Goal: Book appointment/travel/reservation

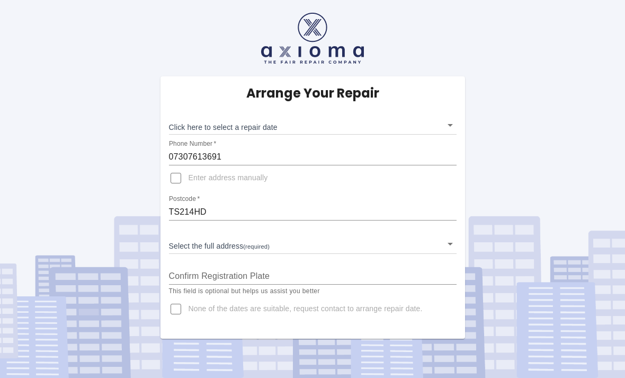
click at [203, 131] on body "Arrange Your Repair Click here to select a repair date ​ Phone Number   * 07307…" at bounding box center [312, 189] width 625 height 378
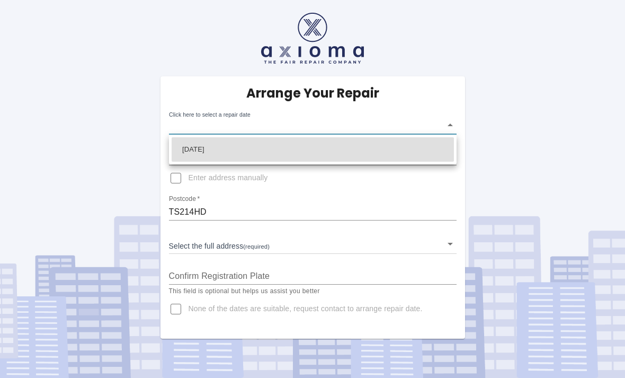
click at [201, 150] on li "[DATE]" at bounding box center [313, 149] width 282 height 24
type input "[DATE]T00:00:00.000Z"
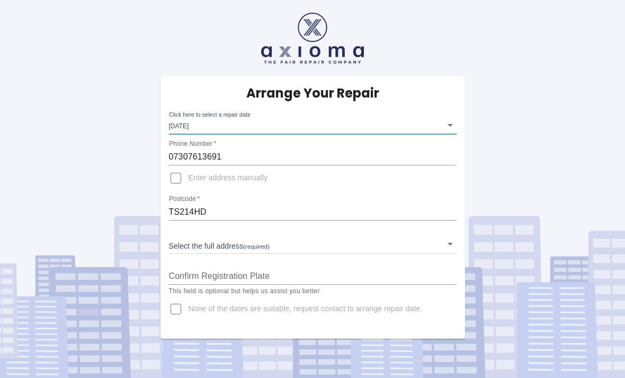
scroll to position [34, 0]
click at [451, 207] on body "Arrange Your Repair Click here to select a repair date [DATE] [DATE]T00:00:00.0…" at bounding box center [312, 189] width 625 height 378
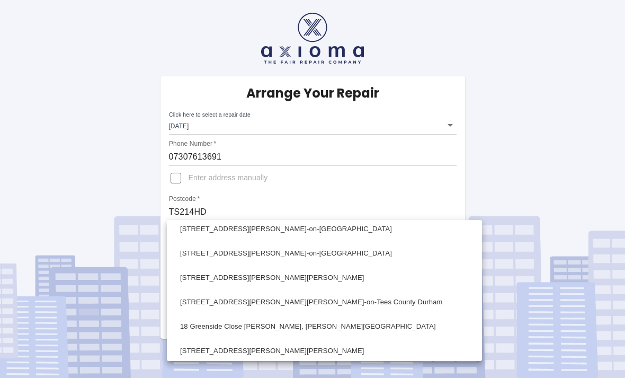
scroll to position [299, 0]
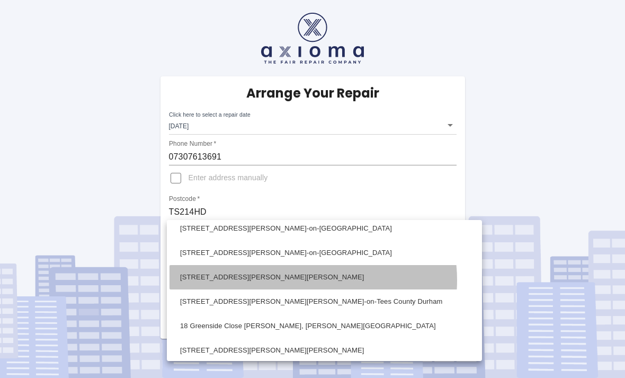
click at [308, 280] on li "[STREET_ADDRESS][PERSON_NAME][PERSON_NAME]" at bounding box center [324, 277] width 310 height 24
type input "[STREET_ADDRESS][PERSON_NAME][PERSON_NAME]"
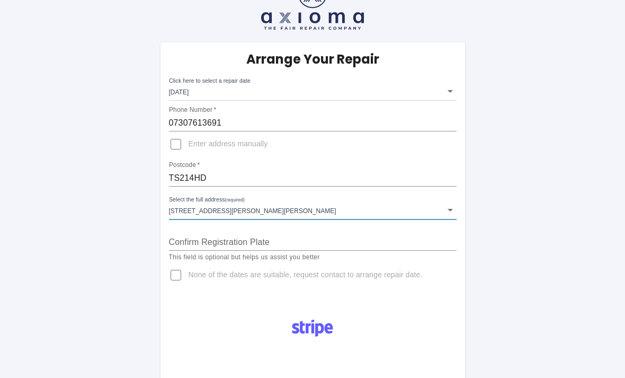
click at [176, 235] on input "Confirm Registration Plate" at bounding box center [313, 242] width 288 height 17
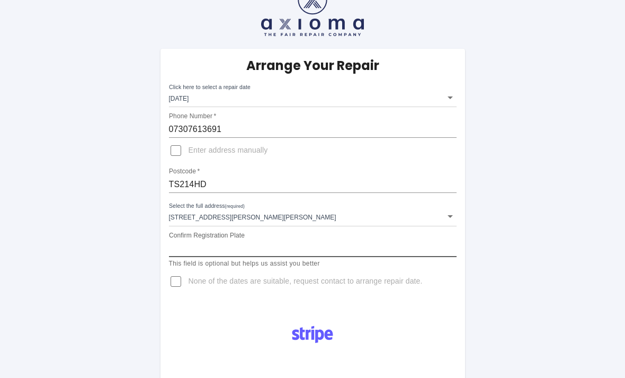
scroll to position [0, 0]
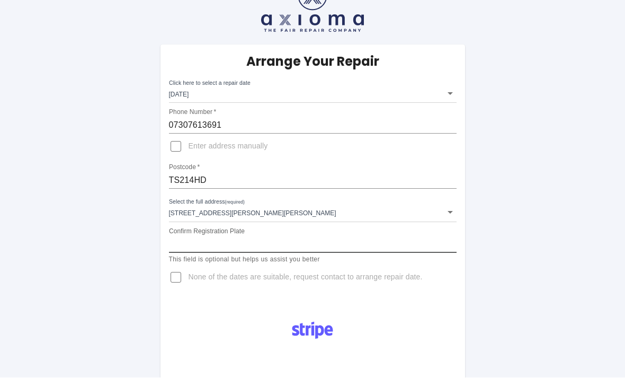
click at [208, 240] on input "Confirm Registration Plate" at bounding box center [313, 244] width 288 height 17
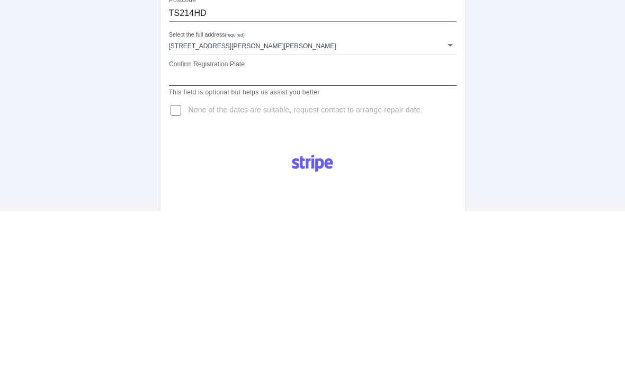
click at [174, 236] on input "Confirm Registration Plate" at bounding box center [313, 244] width 288 height 17
paste input "NU25FKG"
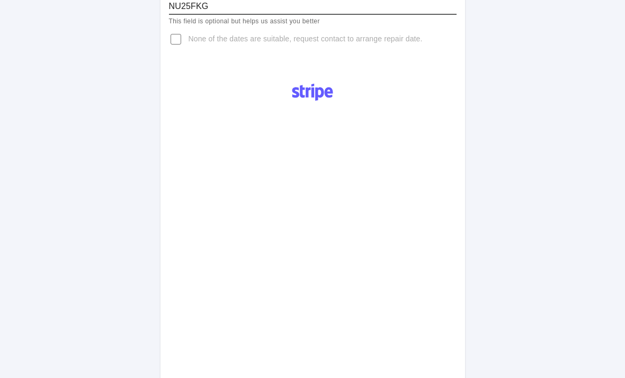
scroll to position [271, 0]
type input "NU25FKG"
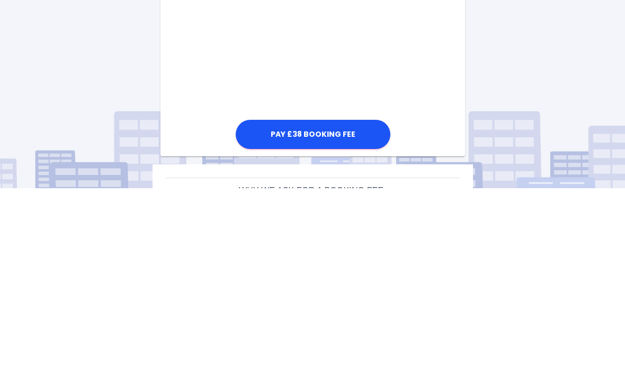
scroll to position [587, 0]
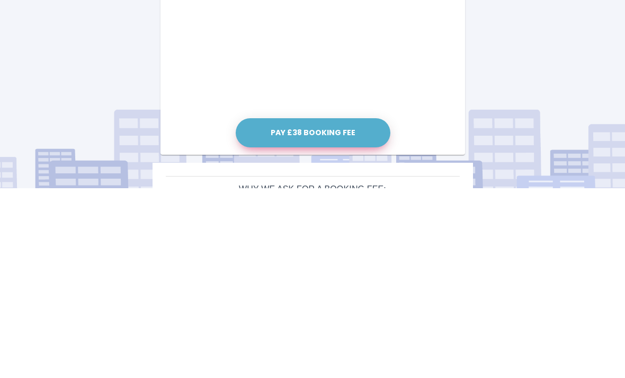
click at [261, 308] on button "Pay £38 Booking Fee" at bounding box center [313, 322] width 155 height 29
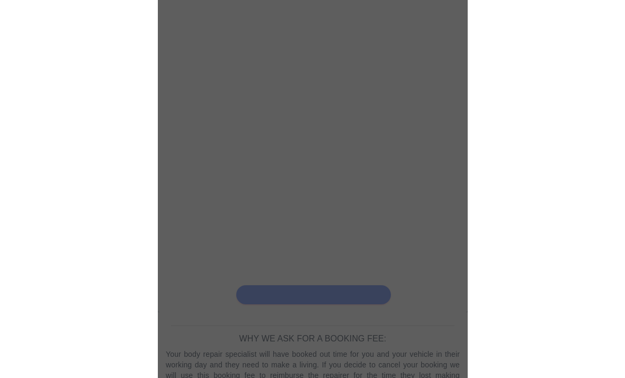
scroll to position [625, 0]
